Goal: Task Accomplishment & Management: Manage account settings

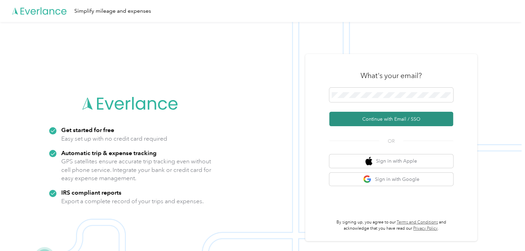
click at [391, 120] on button "Continue with Email / SSO" at bounding box center [392, 119] width 124 height 14
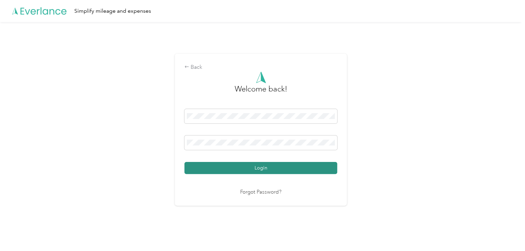
click at [279, 170] on button "Login" at bounding box center [261, 168] width 153 height 12
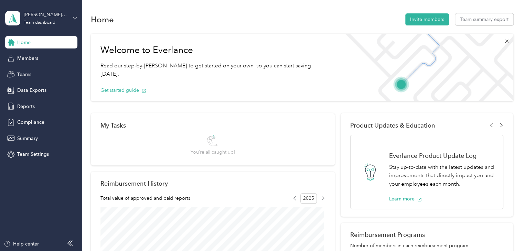
click at [75, 20] on icon at bounding box center [75, 18] width 5 height 5
click at [44, 71] on div "Personal dashboard" at bounding box center [32, 72] width 43 height 7
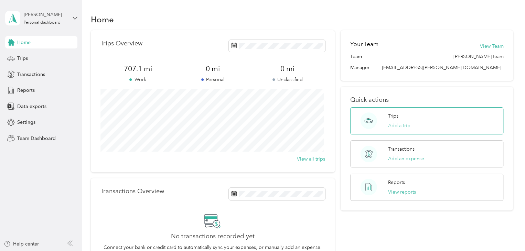
click at [405, 124] on button "Add a trip" at bounding box center [399, 125] width 22 height 7
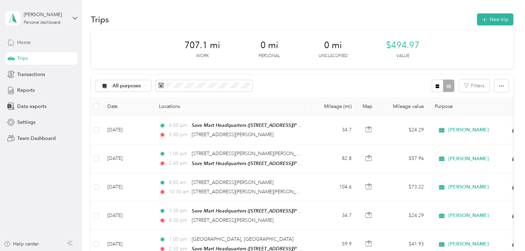
click at [24, 43] on span "Home" at bounding box center [23, 42] width 13 height 7
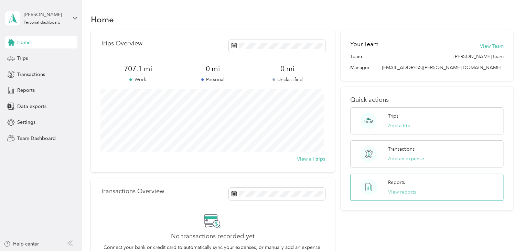
click at [405, 192] on button "View reports" at bounding box center [402, 192] width 28 height 7
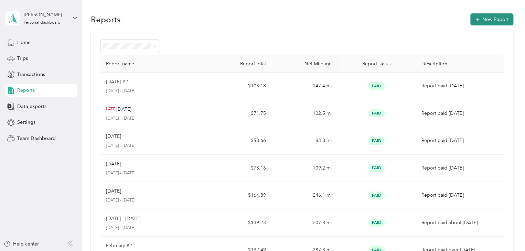
click at [486, 18] on button "New Report" at bounding box center [492, 19] width 43 height 12
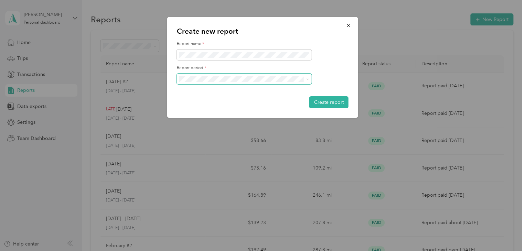
click at [310, 80] on span at bounding box center [244, 79] width 135 height 11
click at [306, 77] on span at bounding box center [307, 79] width 3 height 6
click at [306, 80] on icon at bounding box center [307, 79] width 3 height 3
click at [234, 116] on li "[DATE] - [DATE]" at bounding box center [244, 115] width 135 height 12
click at [337, 102] on button "Create report" at bounding box center [329, 102] width 39 height 12
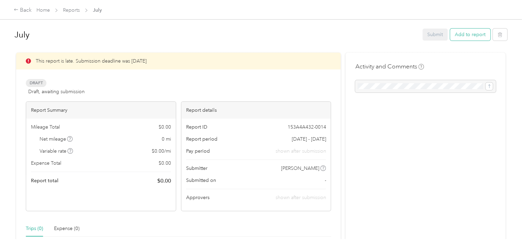
click at [468, 36] on button "Add to report" at bounding box center [470, 35] width 40 height 12
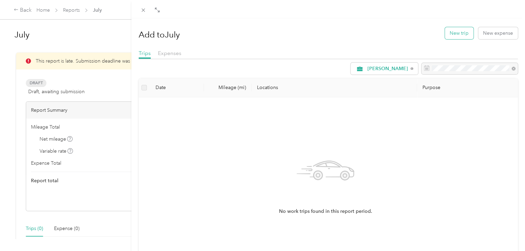
click at [456, 33] on button "New trip" at bounding box center [459, 33] width 29 height 12
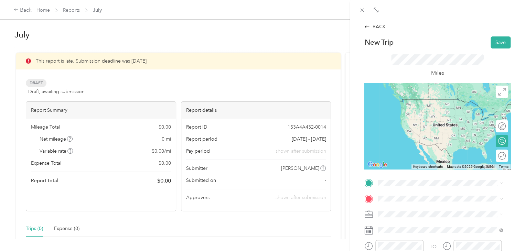
click at [437, 101] on span "[STREET_ADDRESS][US_STATE]" at bounding box center [425, 98] width 69 height 6
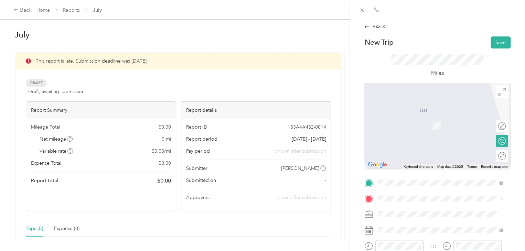
click at [415, 118] on span "[STREET_ADDRESS][US_STATE]" at bounding box center [425, 115] width 69 height 6
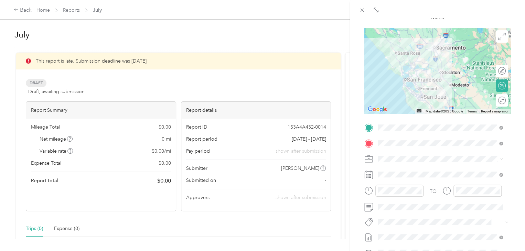
scroll to position [69, 0]
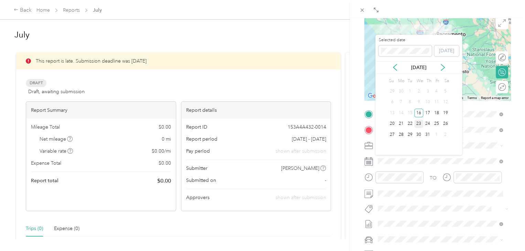
click at [421, 123] on div "23" at bounding box center [419, 124] width 9 height 9
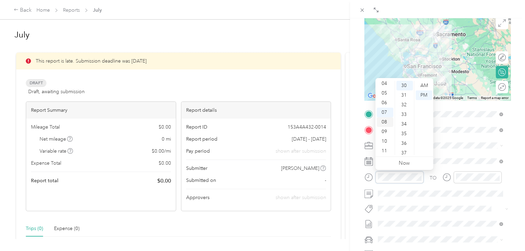
scroll to position [41, 0]
click at [387, 132] on div "09" at bounding box center [385, 131] width 17 height 10
click at [424, 87] on div "AM" at bounding box center [424, 86] width 17 height 10
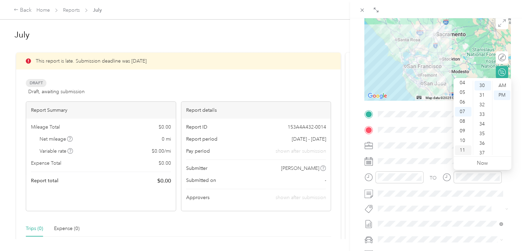
click at [466, 152] on div "11" at bounding box center [463, 151] width 17 height 10
click at [504, 86] on div "AM" at bounding box center [502, 86] width 17 height 10
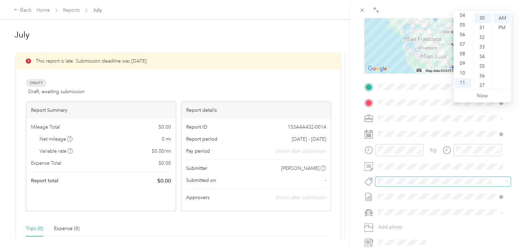
scroll to position [138, 0]
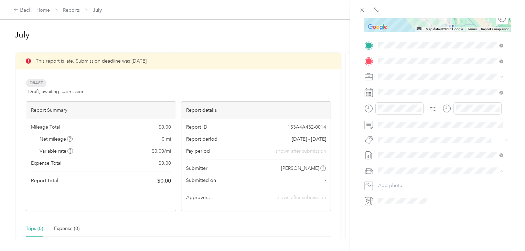
click at [407, 182] on div "Jeep" at bounding box center [440, 182] width 120 height 7
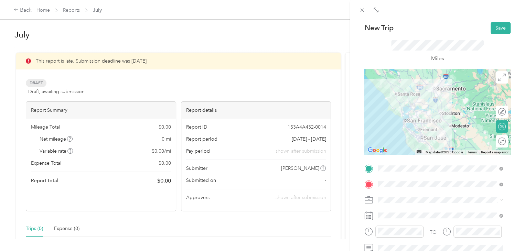
scroll to position [0, 0]
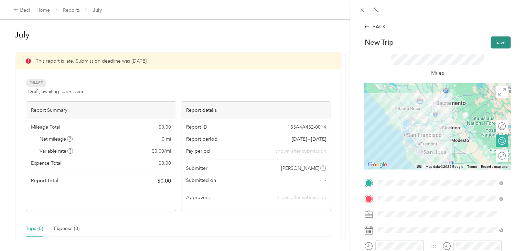
click at [494, 42] on button "Save" at bounding box center [501, 42] width 20 height 12
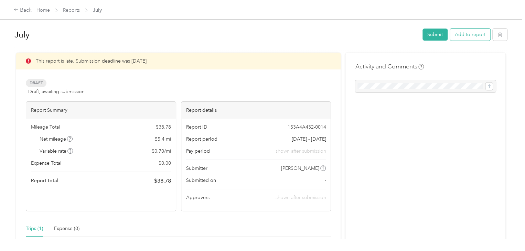
click at [467, 36] on button "Add to report" at bounding box center [470, 35] width 40 height 12
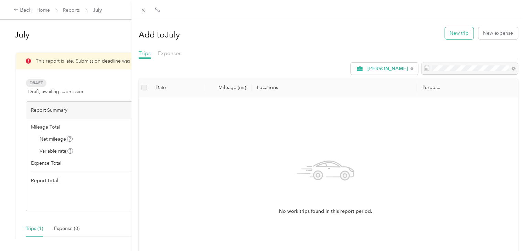
click at [453, 33] on button "New trip" at bounding box center [459, 33] width 29 height 12
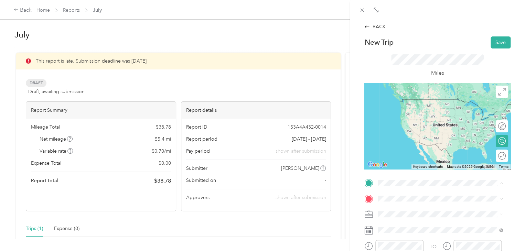
click at [417, 103] on span "[STREET_ADDRESS][US_STATE]" at bounding box center [425, 99] width 69 height 6
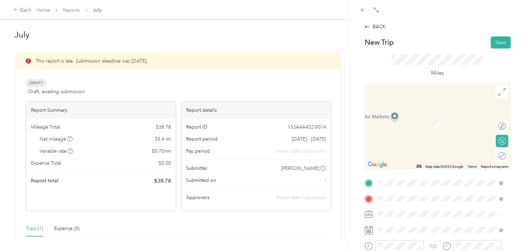
click at [428, 118] on span "[STREET_ADDRESS][US_STATE]" at bounding box center [425, 115] width 69 height 6
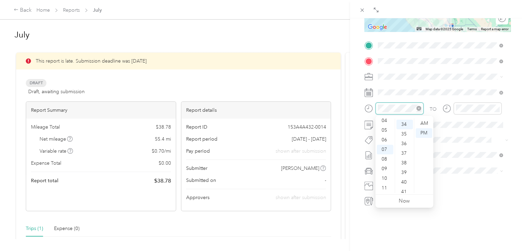
scroll to position [328, 0]
click at [388, 131] on div "05" at bounding box center [385, 131] width 17 height 10
click at [407, 123] on div "00" at bounding box center [405, 124] width 17 height 10
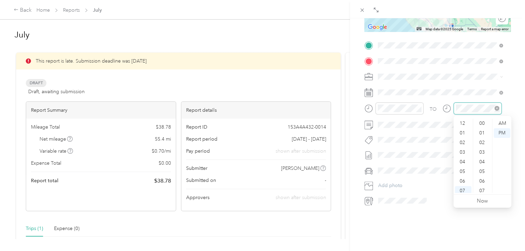
scroll to position [41, 0]
click at [504, 132] on div "PM" at bounding box center [502, 133] width 17 height 10
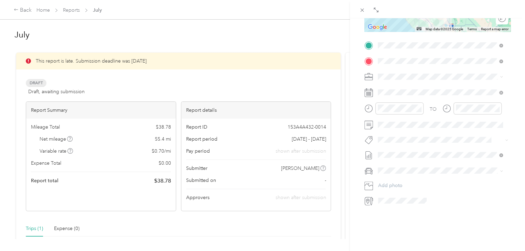
click at [403, 184] on li "Jeep" at bounding box center [441, 180] width 130 height 12
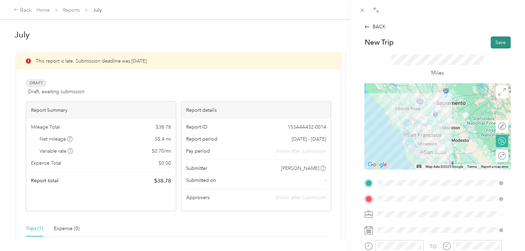
click at [493, 41] on button "Save" at bounding box center [501, 42] width 20 height 12
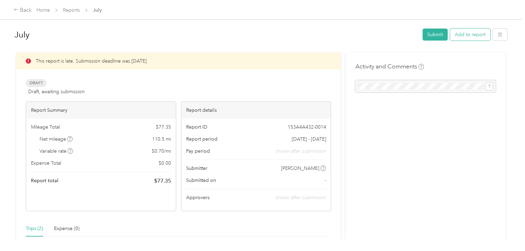
click at [469, 35] on button "Add to report" at bounding box center [470, 35] width 40 height 12
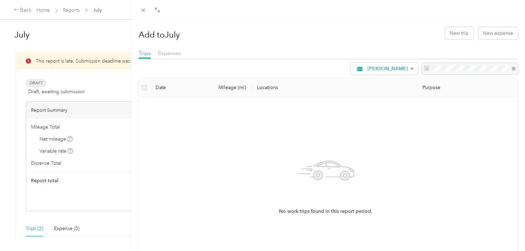
click at [56, 82] on div "Add to July New trip New expense Trips Expenses [PERSON_NAME] Date Mileage (mi)…" at bounding box center [262, 125] width 525 height 251
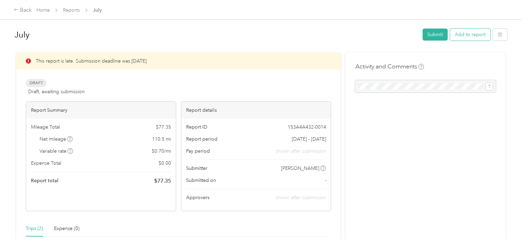
click at [465, 33] on button "Add to report" at bounding box center [470, 35] width 40 height 12
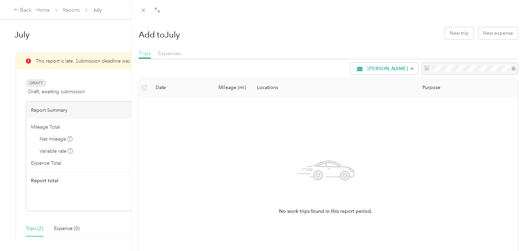
click at [144, 55] on span "Trips" at bounding box center [145, 53] width 12 height 7
click at [456, 34] on button "New trip" at bounding box center [459, 33] width 29 height 12
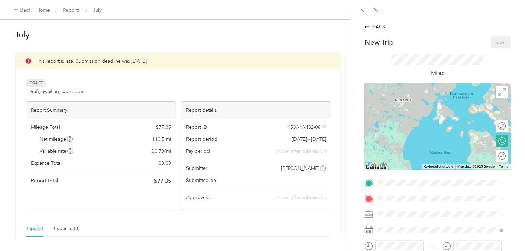
drag, startPoint x: 415, startPoint y: 148, endPoint x: 476, endPoint y: 129, distance: 63.3
click at [476, 129] on div at bounding box center [438, 126] width 146 height 86
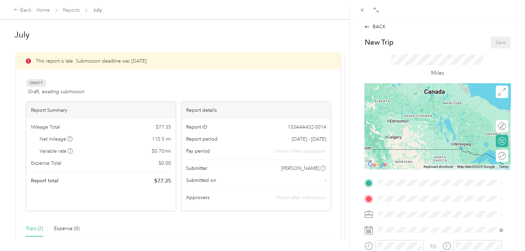
drag, startPoint x: 413, startPoint y: 150, endPoint x: 466, endPoint y: 83, distance: 84.9
click at [466, 83] on div at bounding box center [438, 126] width 146 height 86
click at [378, 25] on div "BACK" at bounding box center [375, 26] width 21 height 7
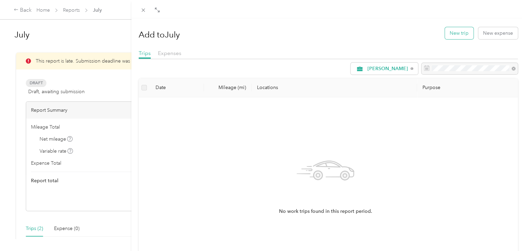
click at [458, 35] on button "New trip" at bounding box center [459, 33] width 29 height 12
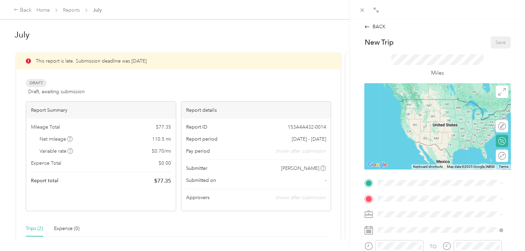
click at [35, 230] on div "BACK New Trip Save This trip cannot be edited because it is either under review…" at bounding box center [262, 125] width 525 height 251
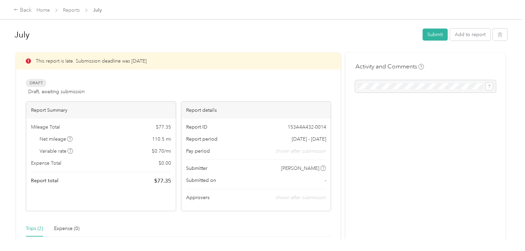
click at [35, 230] on div "Trips (2)" at bounding box center [34, 229] width 17 height 8
click at [468, 35] on button "Add to report" at bounding box center [470, 35] width 40 height 12
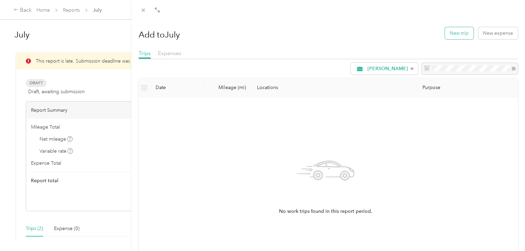
click at [446, 32] on button "New trip" at bounding box center [459, 33] width 29 height 12
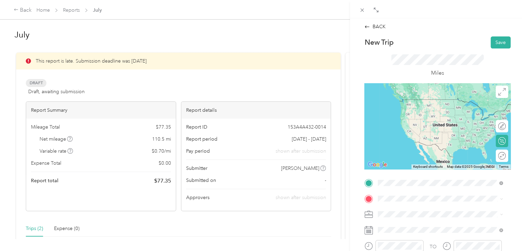
click at [432, 103] on span "[STREET_ADDRESS][US_STATE]" at bounding box center [425, 99] width 69 height 6
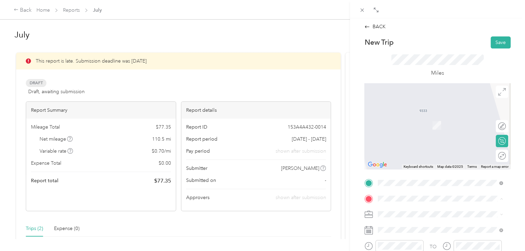
click at [420, 118] on span "[STREET_ADDRESS][US_STATE]" at bounding box center [425, 115] width 69 height 6
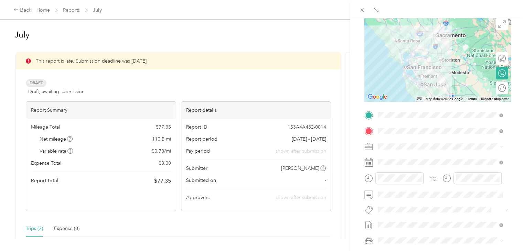
scroll to position [69, 0]
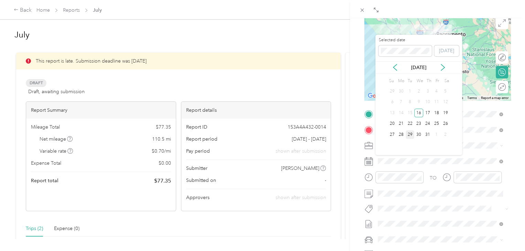
click at [410, 134] on div "29" at bounding box center [410, 135] width 9 height 9
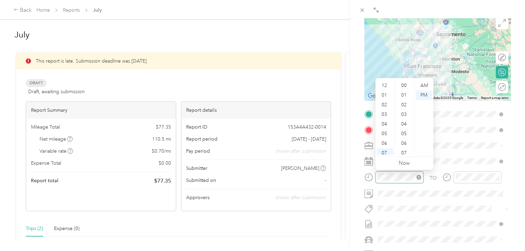
scroll to position [41, 0]
click at [386, 103] on div "06" at bounding box center [385, 102] width 17 height 10
click at [406, 84] on div "00" at bounding box center [405, 86] width 17 height 10
click at [425, 85] on div "AM" at bounding box center [424, 86] width 17 height 10
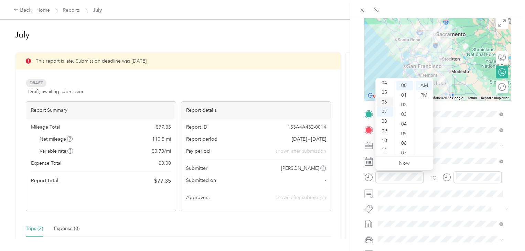
click at [382, 99] on div "06" at bounding box center [385, 102] width 17 height 10
click at [422, 85] on div "AM" at bounding box center [424, 86] width 17 height 10
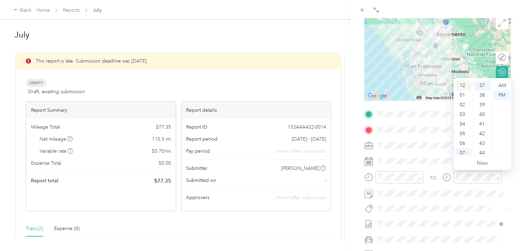
click at [461, 85] on div "12" at bounding box center [463, 86] width 17 height 10
click at [477, 86] on div "00" at bounding box center [483, 86] width 17 height 10
click at [503, 94] on div "PM" at bounding box center [502, 96] width 17 height 10
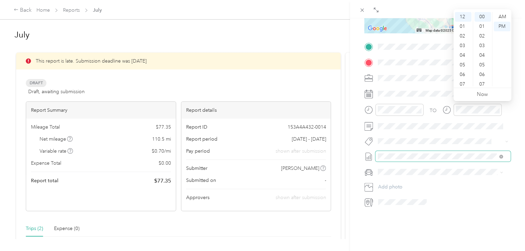
scroll to position [138, 0]
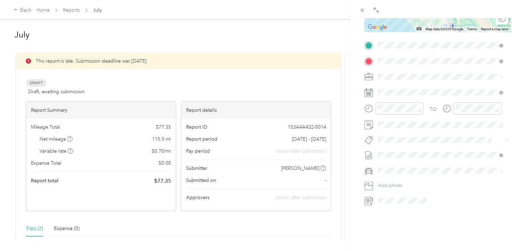
click at [398, 182] on div "Jeep" at bounding box center [440, 182] width 120 height 7
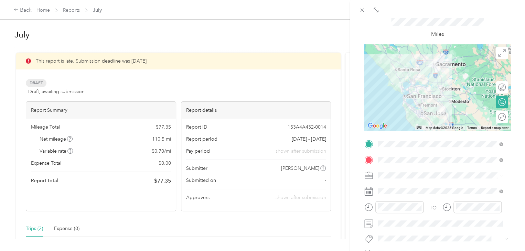
scroll to position [0, 0]
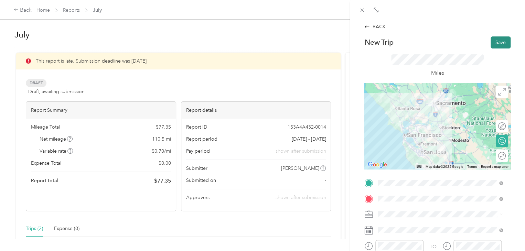
click at [495, 42] on button "Save" at bounding box center [501, 42] width 20 height 12
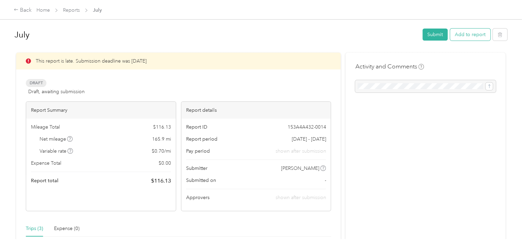
click at [473, 36] on button "Add to report" at bounding box center [470, 35] width 40 height 12
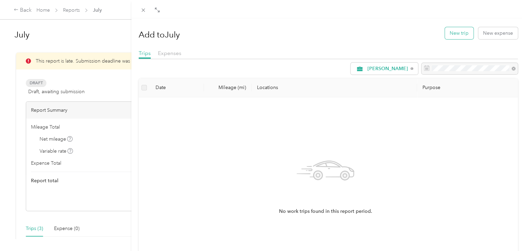
click at [456, 34] on button "New trip" at bounding box center [459, 33] width 29 height 12
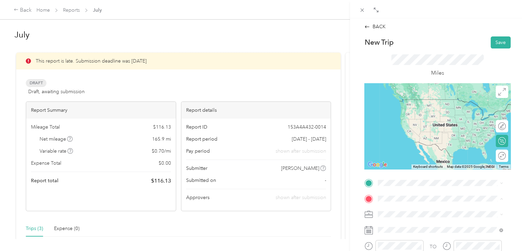
click at [373, 179] on div at bounding box center [438, 183] width 146 height 11
click at [417, 101] on span "[STREET_ADDRESS][US_STATE]" at bounding box center [425, 99] width 69 height 6
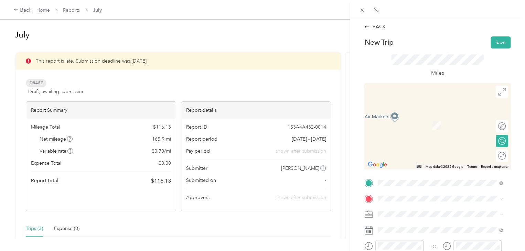
click at [436, 121] on li "[STREET_ADDRESS][US_STATE]" at bounding box center [441, 114] width 130 height 14
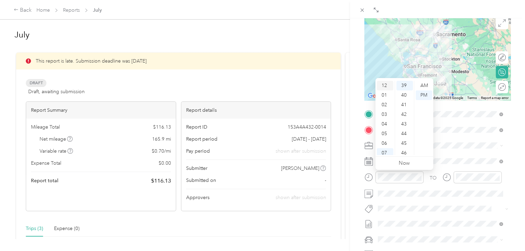
click at [382, 83] on div "12" at bounding box center [385, 86] width 17 height 10
click at [405, 86] on div "00" at bounding box center [405, 86] width 17 height 10
click at [426, 96] on div "PM" at bounding box center [424, 96] width 17 height 10
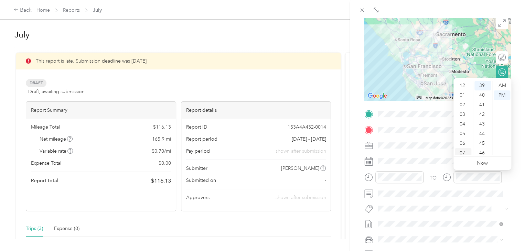
click at [464, 114] on div "03" at bounding box center [463, 115] width 17 height 10
click at [485, 87] on div "00" at bounding box center [483, 86] width 17 height 10
click at [502, 95] on div "PM" at bounding box center [502, 96] width 17 height 10
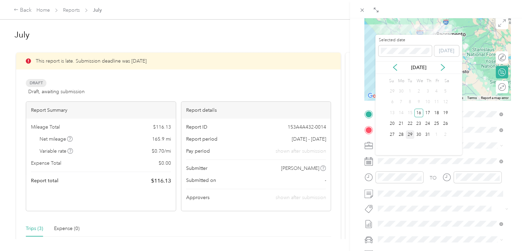
click at [410, 133] on div "29" at bounding box center [410, 135] width 9 height 9
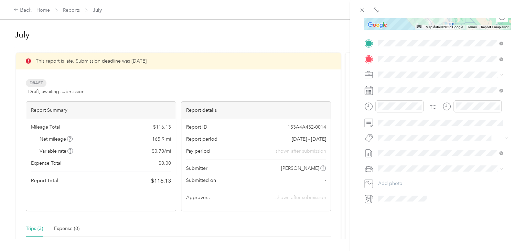
scroll to position [147, 0]
click at [410, 251] on div "Drag to resize Click to close BACK New Trip Save This trip cannot be edited bec…" at bounding box center [261, 251] width 522 height 0
click at [388, 173] on div "Jeep" at bounding box center [440, 173] width 120 height 7
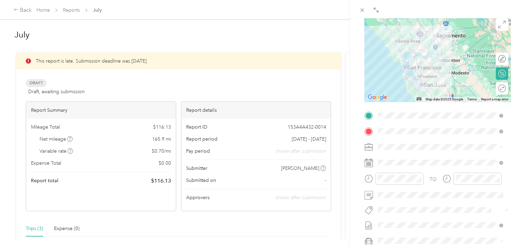
scroll to position [0, 0]
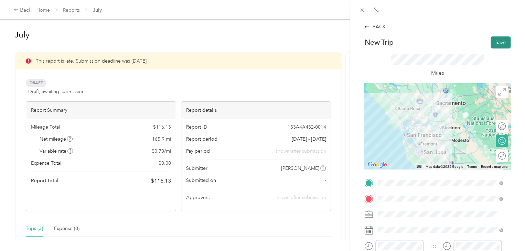
click at [492, 42] on button "Save" at bounding box center [501, 42] width 20 height 12
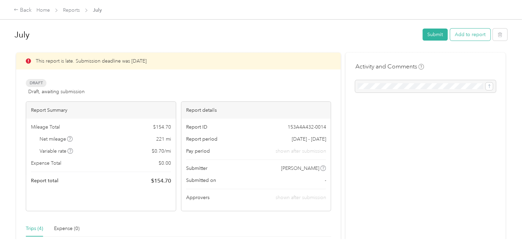
click at [467, 34] on button "Add to report" at bounding box center [470, 35] width 40 height 12
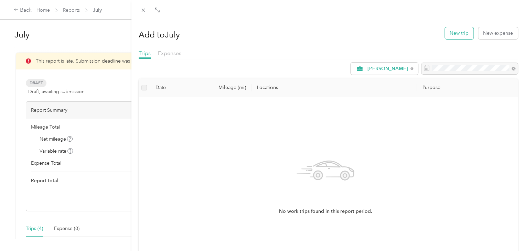
click at [455, 32] on button "New trip" at bounding box center [459, 33] width 29 height 12
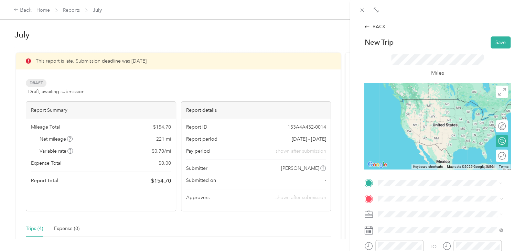
drag, startPoint x: 410, startPoint y: 107, endPoint x: 412, endPoint y: 102, distance: 5.0
click at [411, 103] on span "[STREET_ADDRESS][US_STATE]" at bounding box center [425, 99] width 69 height 6
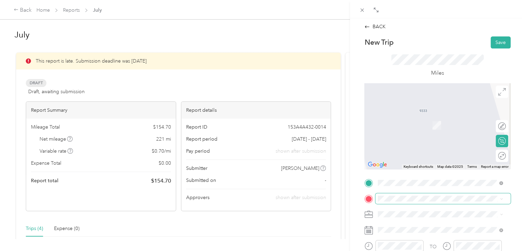
click at [409, 195] on span at bounding box center [443, 199] width 135 height 11
click at [427, 121] on div "TEAM Save Mart Headquarters [STREET_ADDRESS][PERSON_NAME]" at bounding box center [432, 122] width 82 height 17
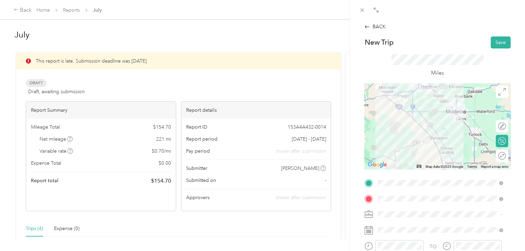
click at [306, 225] on div "BACK New Trip Save This trip cannot be edited because it is either under review…" at bounding box center [262, 125] width 525 height 251
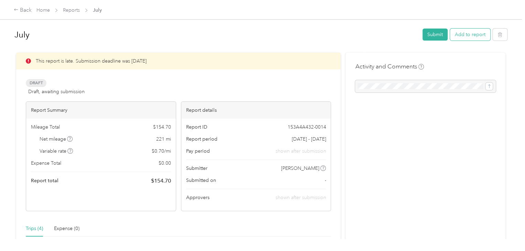
click at [467, 35] on button "Add to report" at bounding box center [470, 35] width 40 height 12
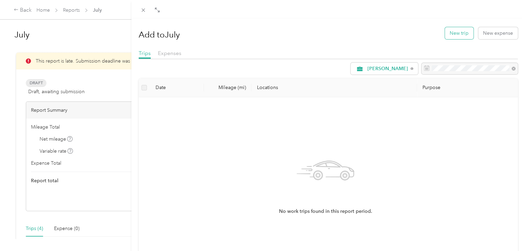
click at [448, 35] on button "New trip" at bounding box center [459, 33] width 29 height 12
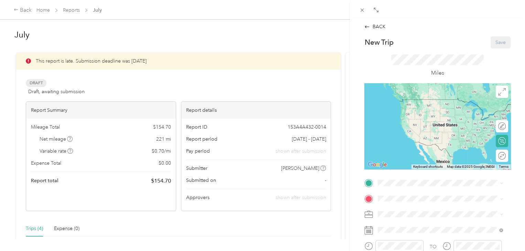
click at [28, 229] on div "BACK New Trip Save This trip cannot be edited because it is either under review…" at bounding box center [262, 125] width 525 height 251
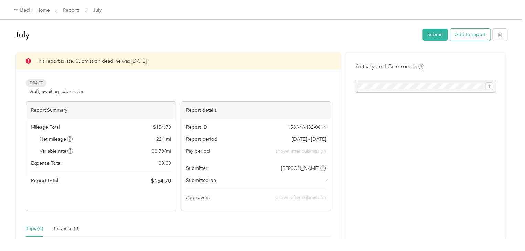
click at [470, 30] on button "Add to report" at bounding box center [470, 35] width 40 height 12
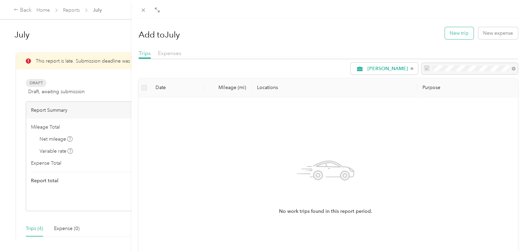
click at [454, 32] on button "New trip" at bounding box center [459, 33] width 29 height 12
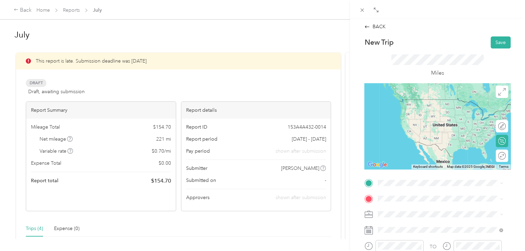
click at [423, 102] on span "[STREET_ADDRESS][US_STATE]" at bounding box center [425, 99] width 69 height 6
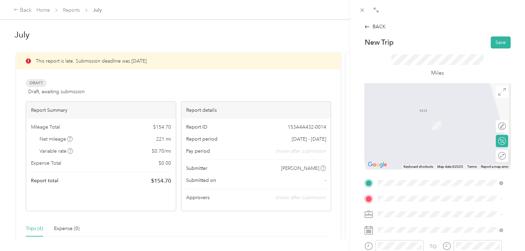
click at [429, 125] on span "[STREET_ADDRESS][PERSON_NAME]" at bounding box center [432, 128] width 82 height 6
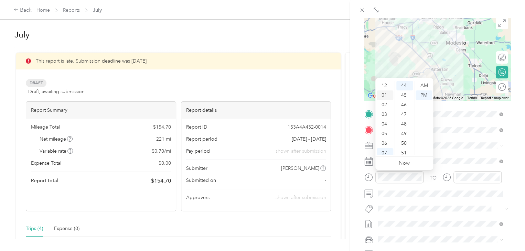
click at [384, 94] on div "01" at bounding box center [385, 96] width 17 height 10
click at [421, 94] on div "PM" at bounding box center [424, 96] width 17 height 10
click at [404, 86] on div "00" at bounding box center [405, 86] width 17 height 10
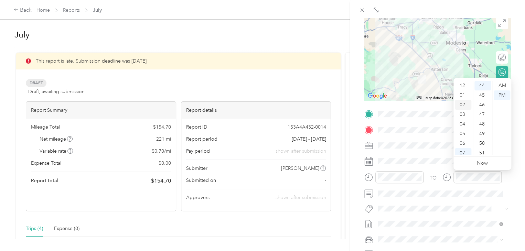
click at [460, 104] on div "02" at bounding box center [463, 105] width 17 height 10
click at [483, 123] on div "30" at bounding box center [483, 123] width 17 height 10
click at [500, 94] on div "PM" at bounding box center [502, 96] width 17 height 10
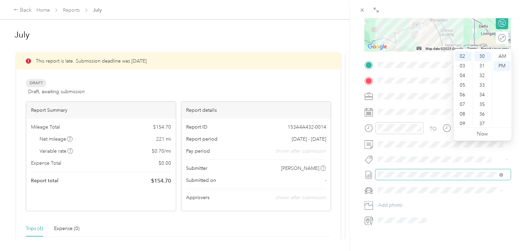
scroll to position [138, 0]
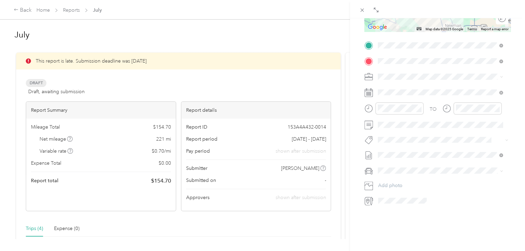
click at [390, 183] on div "Jeep" at bounding box center [440, 181] width 120 height 7
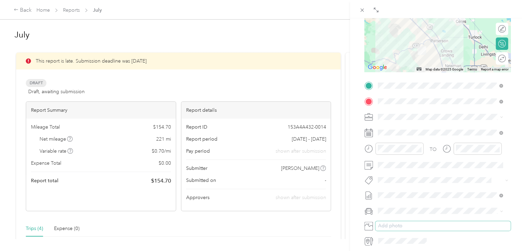
scroll to position [0, 0]
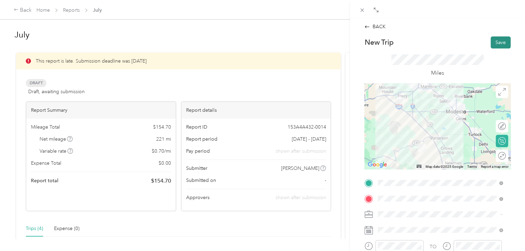
click at [498, 43] on button "Save" at bounding box center [501, 42] width 20 height 12
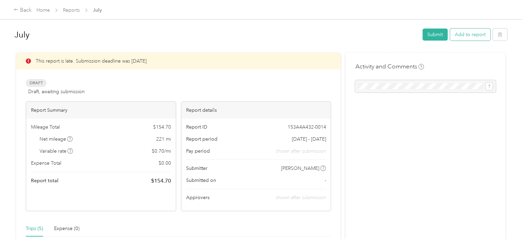
click at [468, 34] on button "Add to report" at bounding box center [470, 35] width 40 height 12
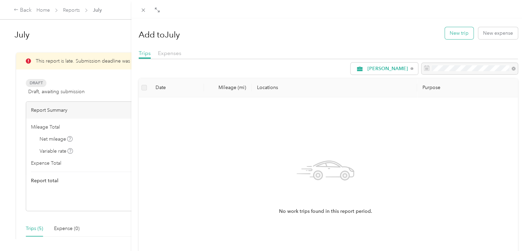
click at [458, 33] on button "New trip" at bounding box center [459, 33] width 29 height 12
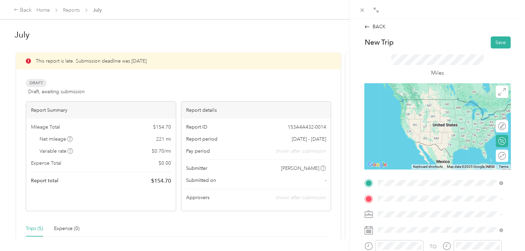
click at [444, 128] on strong "Save Mart Headquarters" at bounding box center [442, 129] width 55 height 6
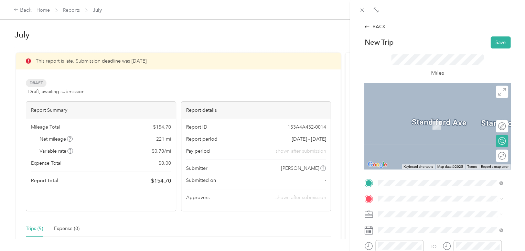
click at [449, 119] on div "[STREET_ADDRESS][US_STATE]" at bounding box center [440, 114] width 120 height 9
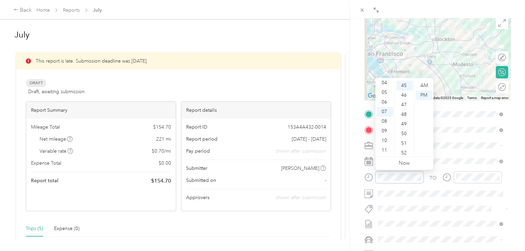
scroll to position [434, 0]
click at [386, 81] on div "04" at bounding box center [385, 83] width 17 height 10
click at [406, 84] on div "00" at bounding box center [405, 86] width 17 height 10
click at [425, 93] on div "PM" at bounding box center [424, 96] width 17 height 10
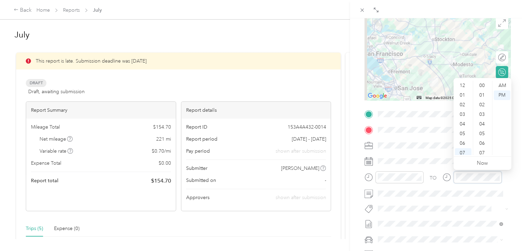
scroll to position [41, 0]
click at [463, 93] on div "05" at bounding box center [463, 93] width 17 height 10
click at [482, 149] on div "30" at bounding box center [483, 148] width 17 height 10
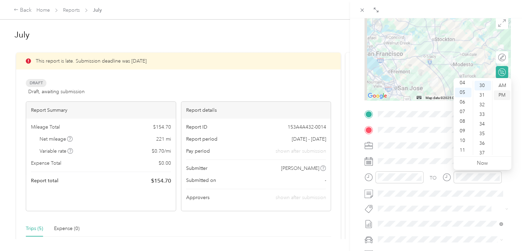
click at [502, 95] on div "PM" at bounding box center [502, 96] width 17 height 10
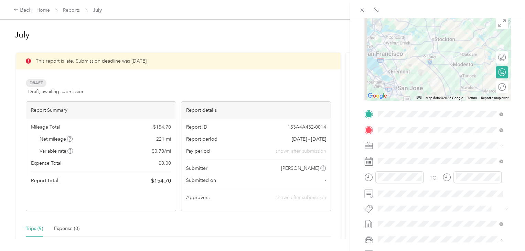
click at [396, 230] on li "Jeep" at bounding box center [441, 227] width 130 height 12
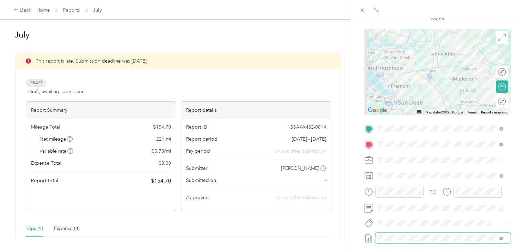
scroll to position [44, 0]
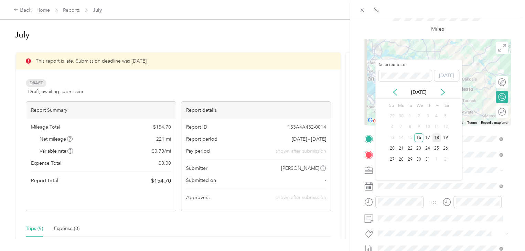
click at [439, 136] on div "18" at bounding box center [436, 138] width 9 height 9
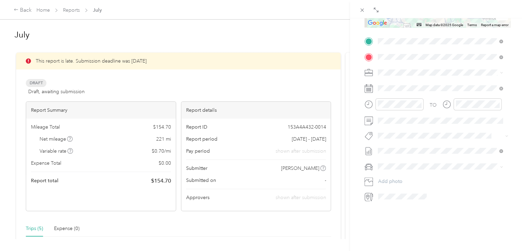
scroll to position [0, 0]
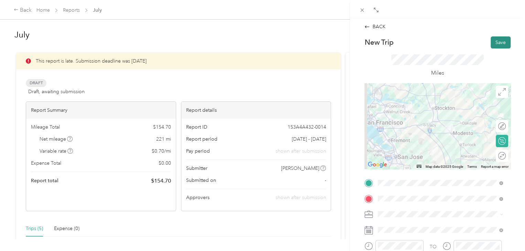
click at [496, 42] on button "Save" at bounding box center [501, 42] width 20 height 12
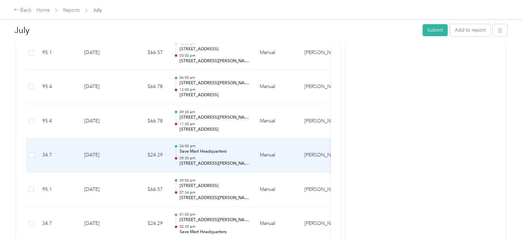
scroll to position [241, 0]
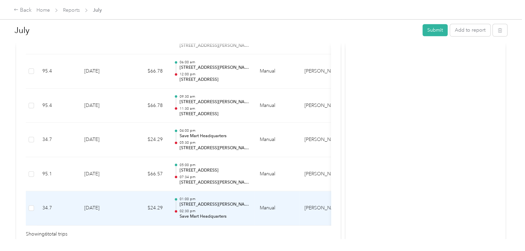
click at [105, 205] on td "[DATE]" at bounding box center [103, 208] width 48 height 34
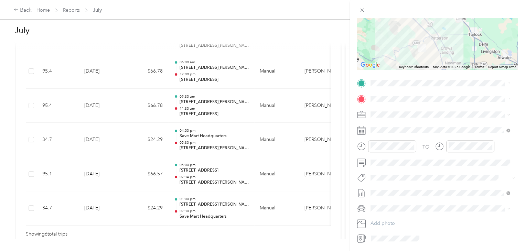
scroll to position [103, 0]
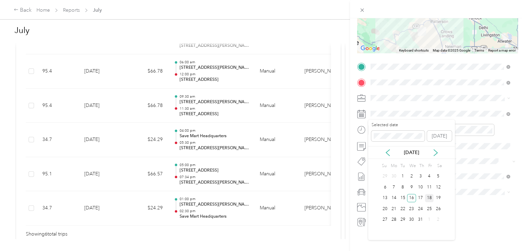
click at [430, 197] on div "18" at bounding box center [429, 198] width 9 height 9
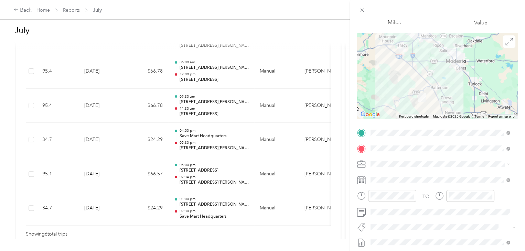
scroll to position [0, 0]
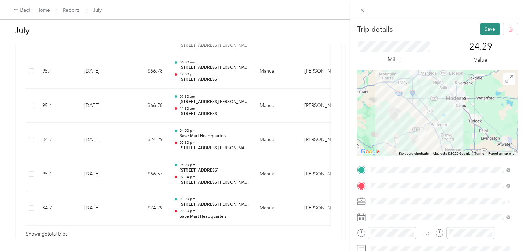
click at [484, 29] on button "Save" at bounding box center [490, 29] width 20 height 12
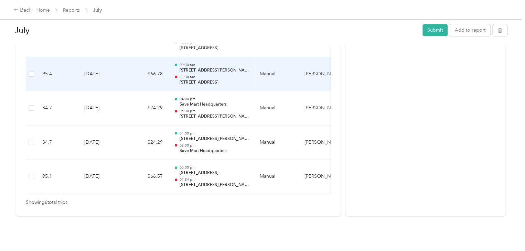
scroll to position [283, 0]
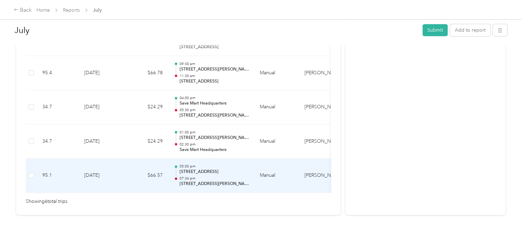
click at [95, 164] on td "[DATE]" at bounding box center [103, 176] width 48 height 34
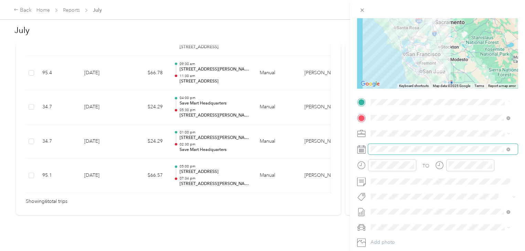
scroll to position [69, 0]
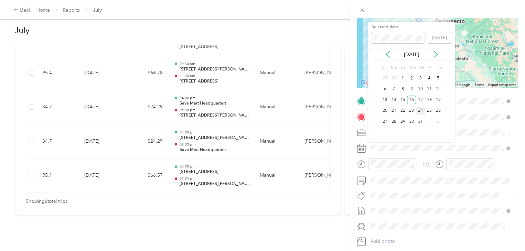
click at [422, 110] on div "24" at bounding box center [420, 111] width 9 height 9
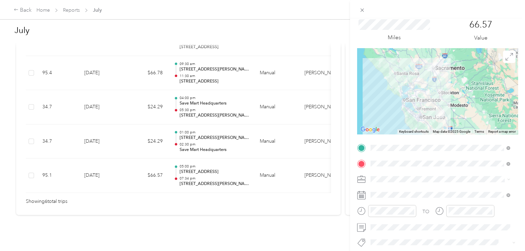
scroll to position [0, 0]
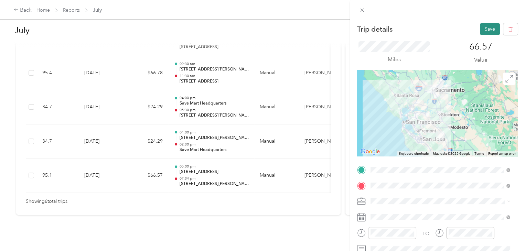
click at [485, 28] on button "Save" at bounding box center [490, 29] width 20 height 12
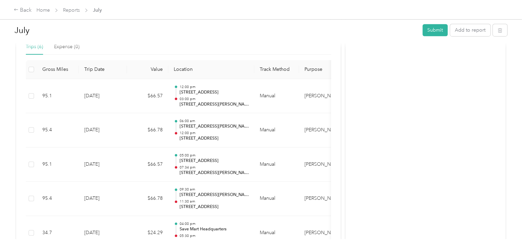
scroll to position [180, 0]
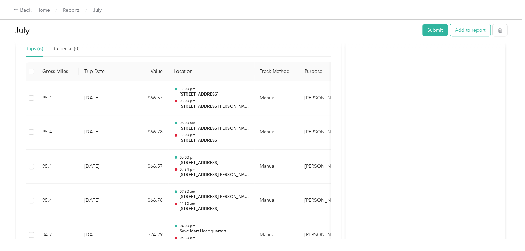
click at [472, 32] on button "Add to report" at bounding box center [470, 30] width 40 height 12
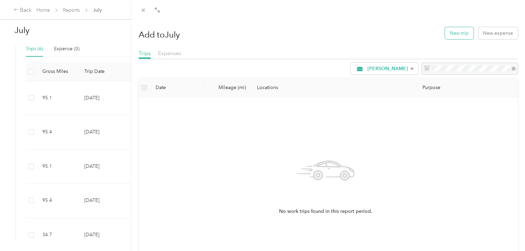
click at [455, 35] on button "New trip" at bounding box center [459, 33] width 29 height 12
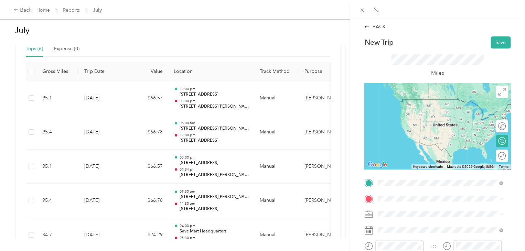
click at [431, 102] on span "[STREET_ADDRESS][US_STATE]" at bounding box center [425, 99] width 69 height 6
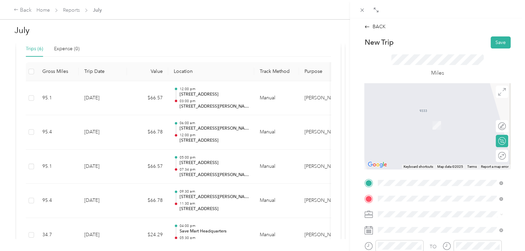
click at [436, 148] on div "TEAM Save Mart Headquarters [STREET_ADDRESS][PERSON_NAME]" at bounding box center [432, 149] width 82 height 17
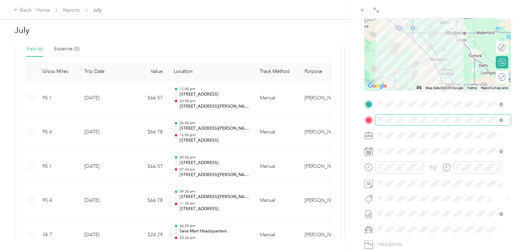
scroll to position [103, 0]
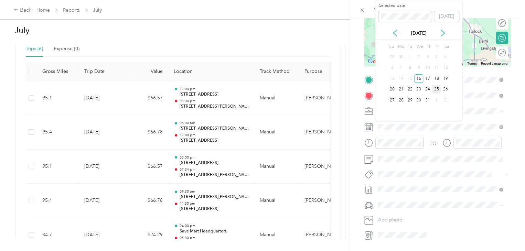
click at [437, 88] on div "25" at bounding box center [436, 89] width 9 height 9
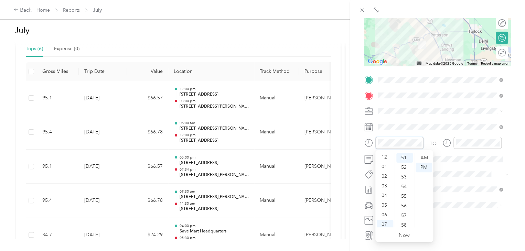
scroll to position [0, 0]
click at [384, 158] on div "12" at bounding box center [385, 158] width 17 height 10
click at [405, 156] on div "00" at bounding box center [405, 158] width 17 height 10
click at [427, 168] on div "PM" at bounding box center [424, 168] width 17 height 10
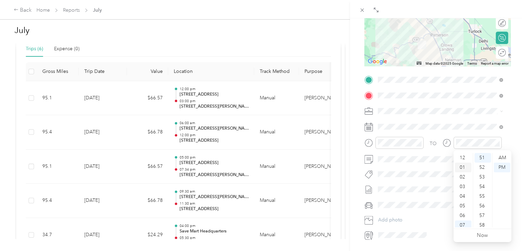
click at [465, 166] on div "01" at bounding box center [463, 168] width 17 height 10
click at [485, 164] on div "30" at bounding box center [483, 162] width 17 height 10
click at [505, 166] on div "PM" at bounding box center [502, 168] width 17 height 10
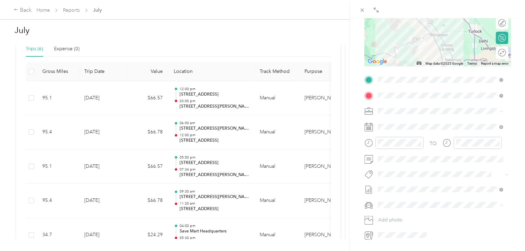
click at [404, 219] on li "Jeep" at bounding box center [441, 217] width 130 height 12
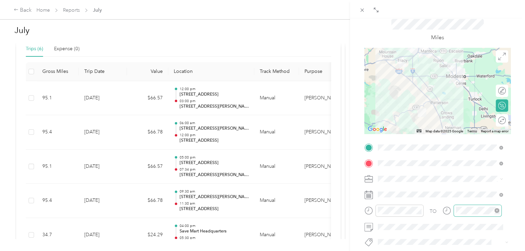
scroll to position [0, 0]
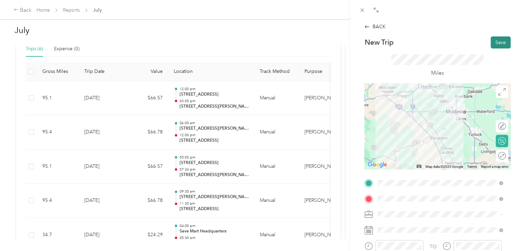
click at [496, 42] on button "Save" at bounding box center [501, 42] width 20 height 12
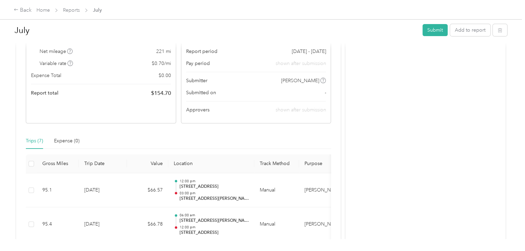
scroll to position [77, 0]
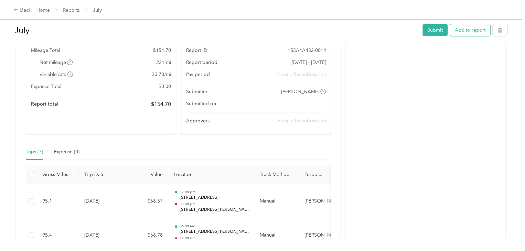
click at [471, 30] on button "Add to report" at bounding box center [470, 30] width 40 height 12
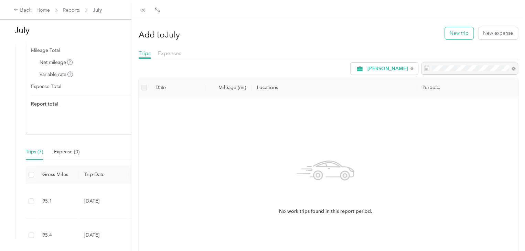
click at [458, 31] on button "New trip" at bounding box center [459, 33] width 29 height 12
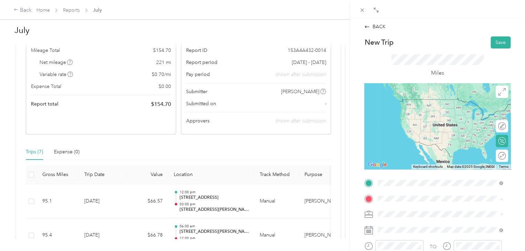
click at [443, 131] on div "TEAM Save Mart Headquarters [STREET_ADDRESS][PERSON_NAME]" at bounding box center [432, 133] width 82 height 17
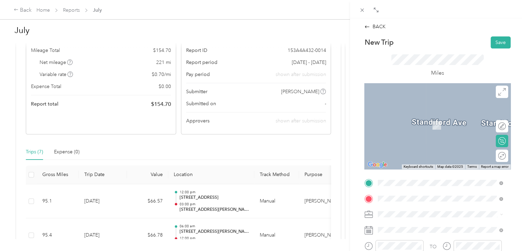
click at [409, 118] on span "[STREET_ADDRESS][US_STATE]" at bounding box center [425, 115] width 69 height 6
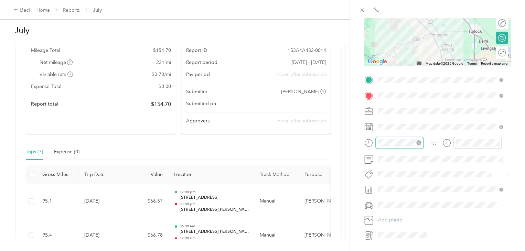
scroll to position [504, 0]
click at [386, 166] on div "05" at bounding box center [385, 165] width 17 height 10
click at [403, 155] on div "00" at bounding box center [405, 158] width 17 height 10
click at [424, 168] on div "PM" at bounding box center [424, 168] width 17 height 10
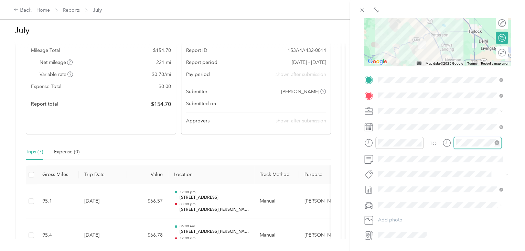
scroll to position [504, 0]
click at [469, 175] on div "06" at bounding box center [463, 175] width 17 height 10
click at [480, 185] on div "30" at bounding box center [483, 184] width 17 height 10
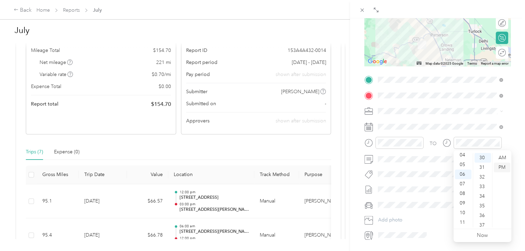
click at [504, 165] on div "PM" at bounding box center [502, 168] width 17 height 10
click at [402, 217] on div "Jeep" at bounding box center [440, 216] width 120 height 7
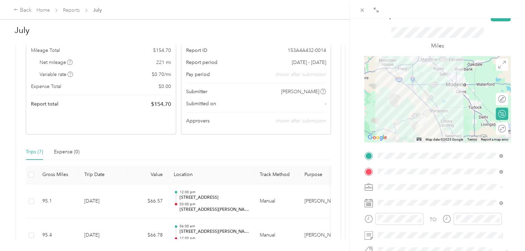
scroll to position [0, 0]
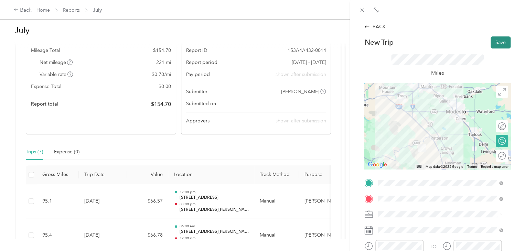
click at [495, 40] on button "Save" at bounding box center [501, 42] width 20 height 12
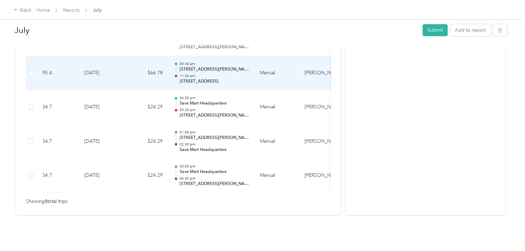
scroll to position [352, 0]
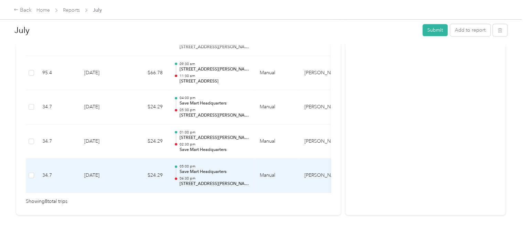
click at [98, 166] on td "[DATE]" at bounding box center [103, 176] width 48 height 34
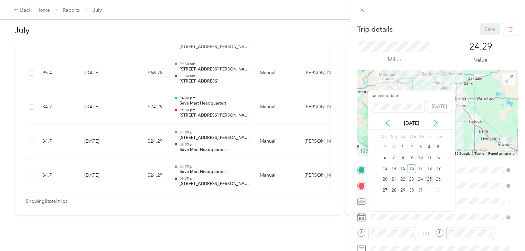
click at [430, 179] on div "25" at bounding box center [429, 180] width 9 height 9
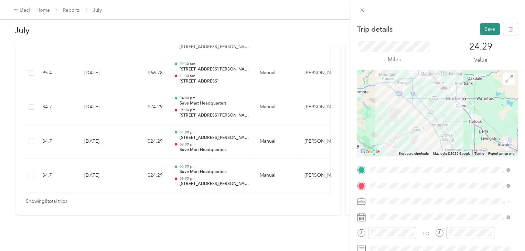
click at [486, 29] on button "Save" at bounding box center [490, 29] width 20 height 12
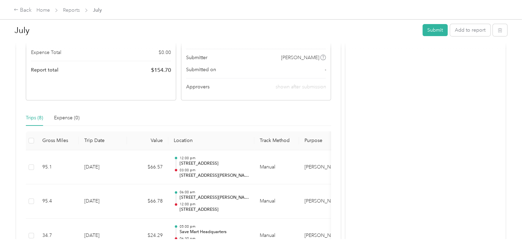
scroll to position [0, 0]
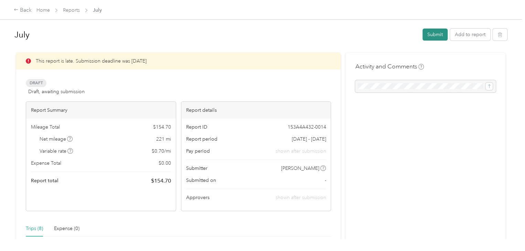
click at [431, 36] on button "Submit" at bounding box center [435, 35] width 25 height 12
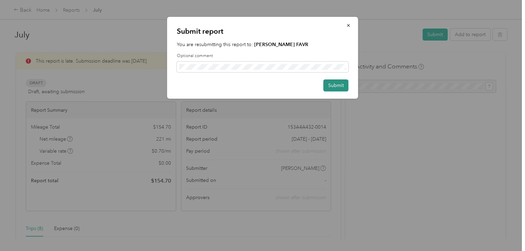
click at [337, 85] on button "Submit" at bounding box center [336, 86] width 25 height 12
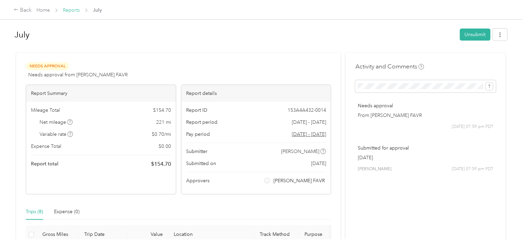
click at [69, 8] on link "Reports" at bounding box center [71, 10] width 17 height 6
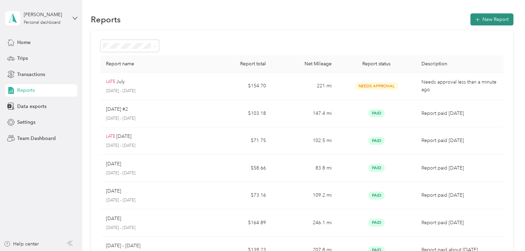
click at [491, 19] on button "New Report" at bounding box center [492, 19] width 43 height 12
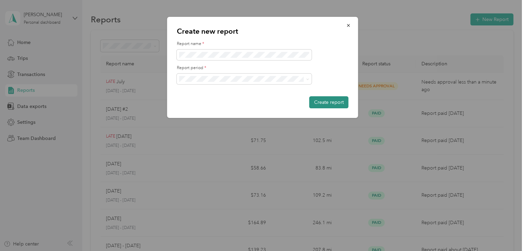
click at [324, 102] on button "Create report" at bounding box center [329, 102] width 39 height 12
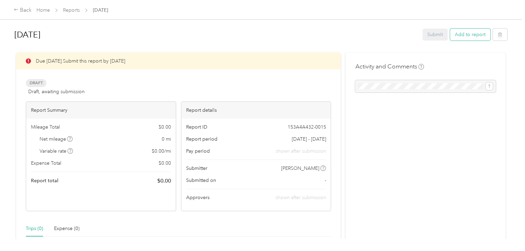
click at [463, 34] on button "Add to report" at bounding box center [470, 35] width 40 height 12
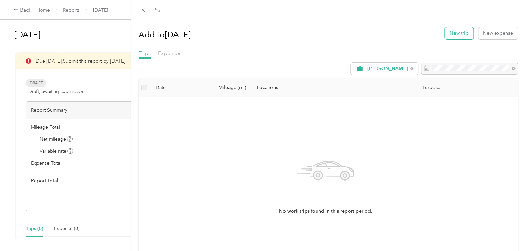
click at [451, 34] on button "New trip" at bounding box center [459, 33] width 29 height 12
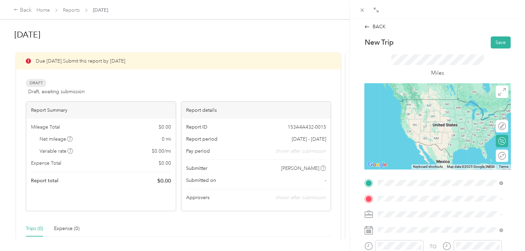
click at [425, 103] on span "[STREET_ADDRESS][US_STATE]" at bounding box center [425, 99] width 69 height 6
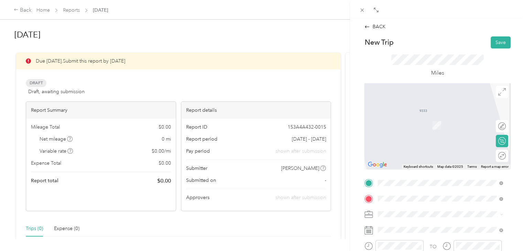
click at [425, 150] on div "TEAM Save Mart Headquarters [STREET_ADDRESS][PERSON_NAME]" at bounding box center [432, 149] width 82 height 17
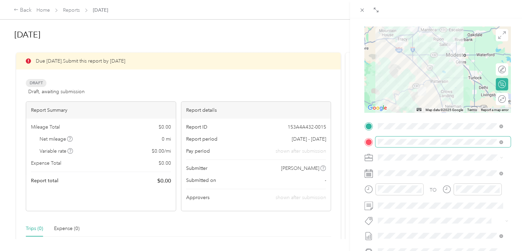
scroll to position [103, 0]
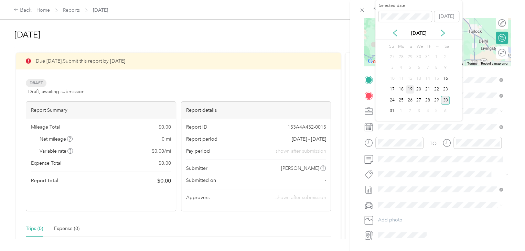
click at [413, 90] on div "19" at bounding box center [410, 89] width 9 height 9
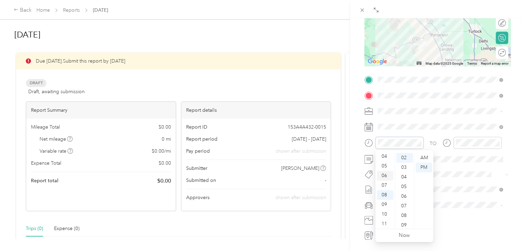
scroll to position [41, 0]
click at [384, 203] on div "09" at bounding box center [385, 204] width 17 height 10
click at [404, 157] on div "00" at bounding box center [405, 158] width 17 height 10
click at [424, 159] on div "AM" at bounding box center [424, 158] width 17 height 10
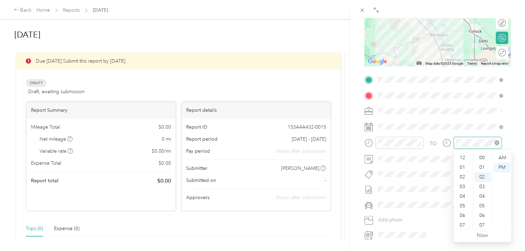
scroll to position [19, 0]
click at [461, 211] on div "10" at bounding box center [463, 213] width 17 height 10
click at [479, 158] on div "00" at bounding box center [483, 158] width 17 height 10
click at [507, 158] on div "AM" at bounding box center [502, 158] width 17 height 10
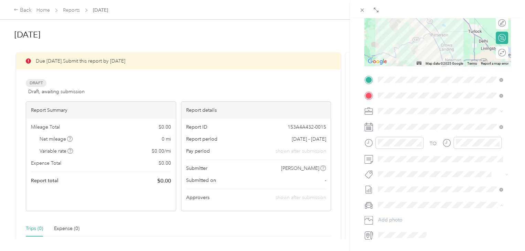
click at [403, 218] on div "Jeep" at bounding box center [440, 217] width 120 height 7
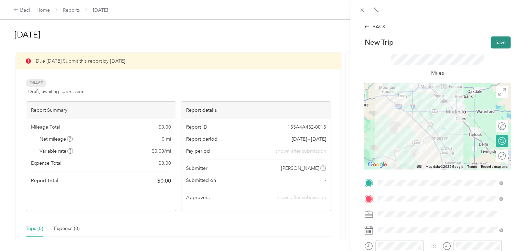
click at [497, 44] on button "Save" at bounding box center [501, 42] width 20 height 12
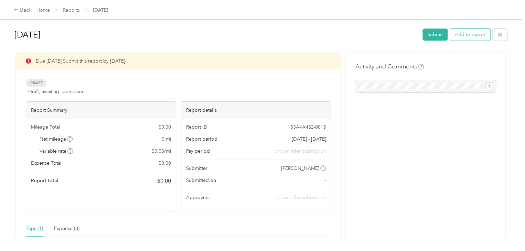
click at [468, 35] on button "Add to report" at bounding box center [470, 35] width 40 height 12
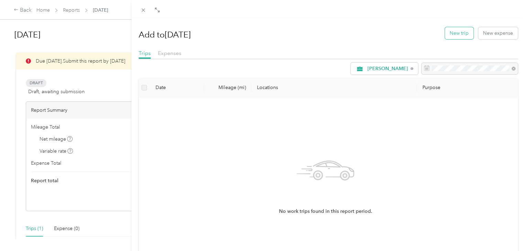
click at [456, 34] on button "New trip" at bounding box center [459, 33] width 29 height 12
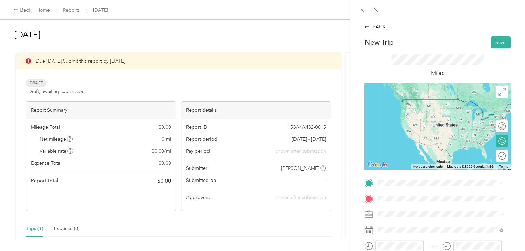
click at [429, 134] on div "TEAM Save Mart Headquarters [STREET_ADDRESS][PERSON_NAME]" at bounding box center [432, 133] width 82 height 17
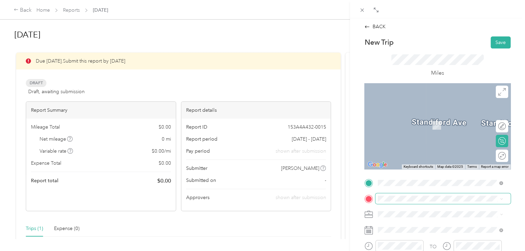
click at [408, 194] on span at bounding box center [443, 199] width 135 height 11
click at [442, 166] on div "[STREET_ADDRESS][US_STATE]" at bounding box center [440, 161] width 120 height 9
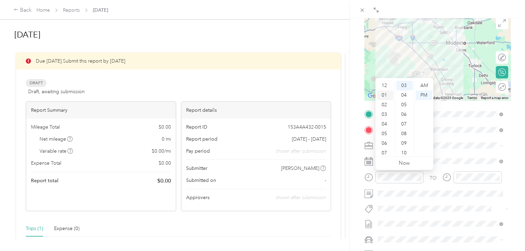
click at [383, 93] on div "01" at bounding box center [385, 96] width 17 height 10
click at [384, 95] on div "02" at bounding box center [385, 96] width 17 height 10
click at [405, 86] on div "00" at bounding box center [405, 86] width 17 height 10
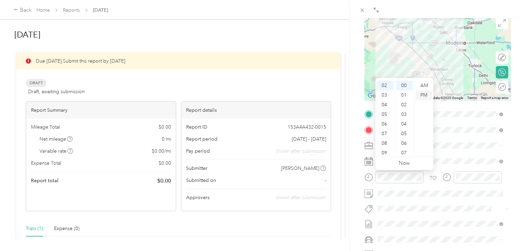
click at [427, 95] on div "PM" at bounding box center [424, 96] width 17 height 10
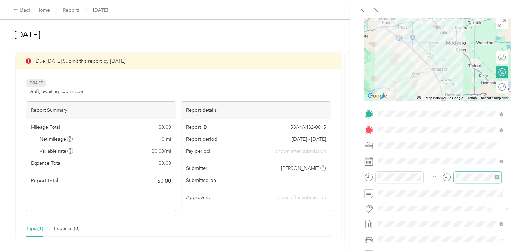
scroll to position [29, 0]
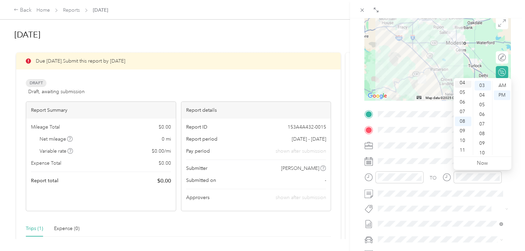
click at [465, 82] on div "04" at bounding box center [463, 83] width 17 height 10
click at [479, 86] on div "00" at bounding box center [483, 86] width 17 height 10
click at [501, 95] on div "PM" at bounding box center [502, 96] width 17 height 10
click at [408, 236] on span at bounding box center [443, 239] width 135 height 11
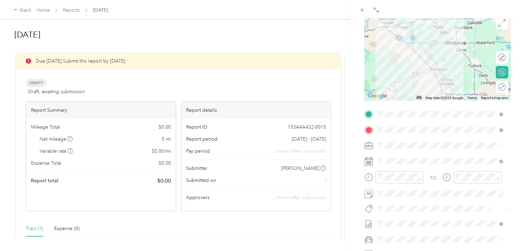
click at [407, 228] on div "Jeep" at bounding box center [440, 227] width 120 height 7
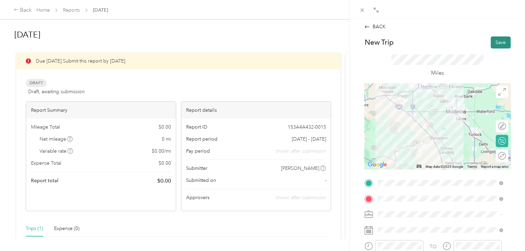
click at [491, 41] on button "Save" at bounding box center [501, 42] width 20 height 12
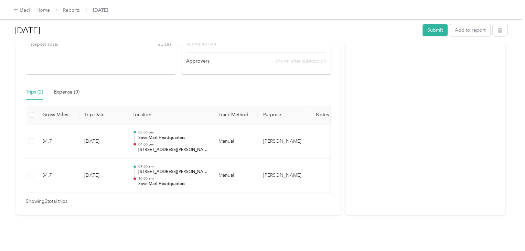
scroll to position [147, 0]
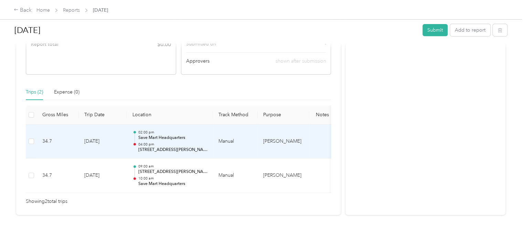
click at [98, 133] on td "[DATE]" at bounding box center [103, 142] width 48 height 34
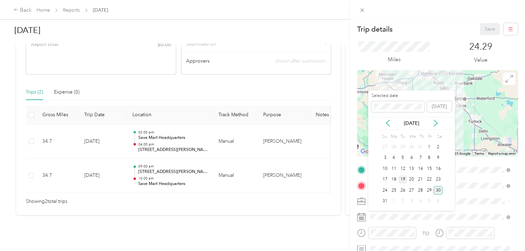
click at [404, 177] on div "19" at bounding box center [403, 180] width 9 height 9
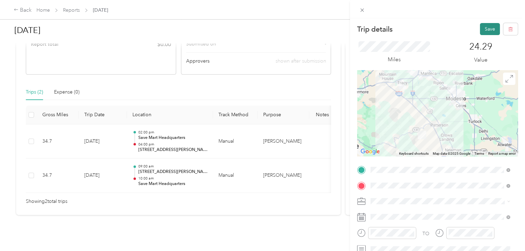
click at [487, 26] on button "Save" at bounding box center [490, 29] width 20 height 12
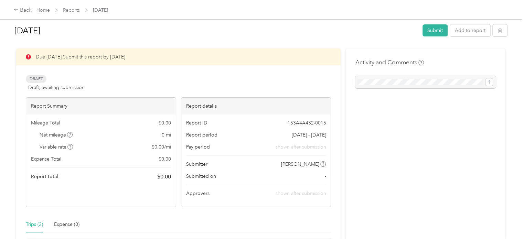
scroll to position [0, 0]
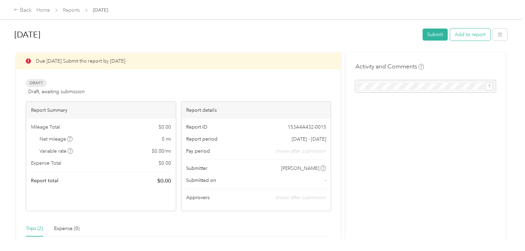
click at [466, 34] on button "Add to report" at bounding box center [470, 35] width 40 height 12
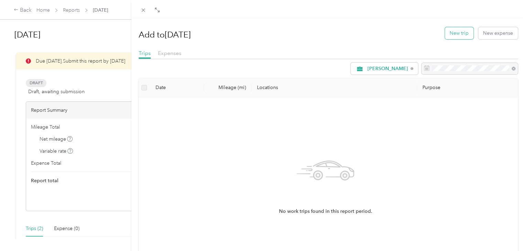
click at [456, 32] on button "New trip" at bounding box center [459, 33] width 29 height 12
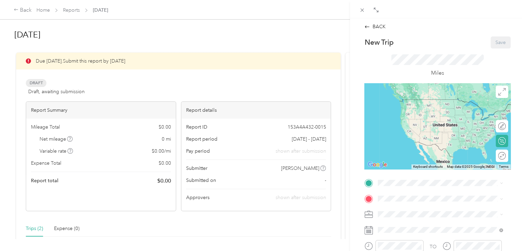
click at [36, 230] on div "BACK New Trip Save This trip cannot be edited because it is either under review…" at bounding box center [262, 125] width 525 height 251
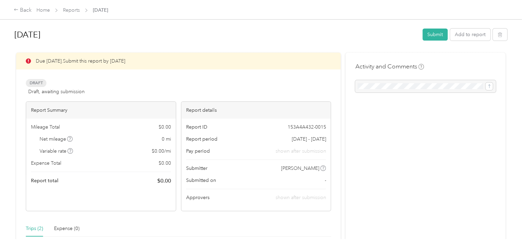
click at [35, 227] on div "Trips (2)" at bounding box center [34, 229] width 17 height 8
click at [463, 34] on button "Add to report" at bounding box center [470, 35] width 40 height 12
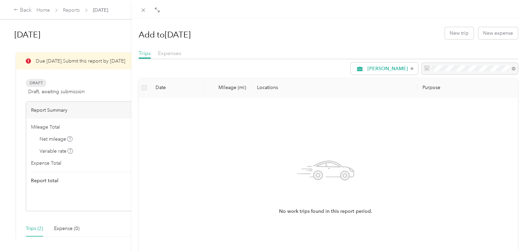
click at [31, 228] on div "Add to [DATE] New trip New expense Trips Expenses [PERSON_NAME] Date Mileage (m…" at bounding box center [262, 125] width 525 height 251
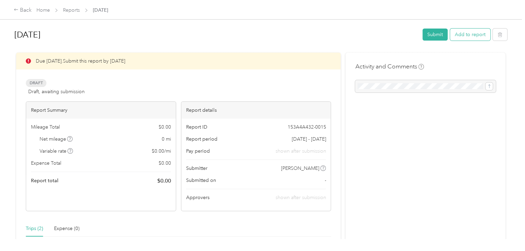
click at [470, 33] on button "Add to report" at bounding box center [470, 35] width 40 height 12
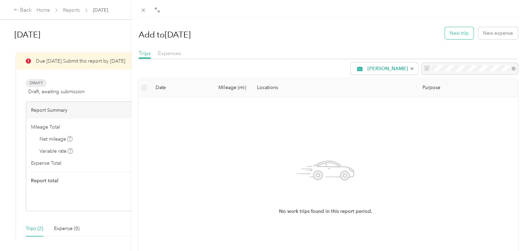
click at [460, 33] on button "New trip" at bounding box center [459, 33] width 29 height 12
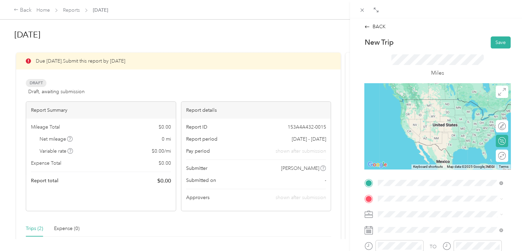
click at [409, 102] on span "[STREET_ADDRESS][US_STATE]" at bounding box center [425, 99] width 69 height 6
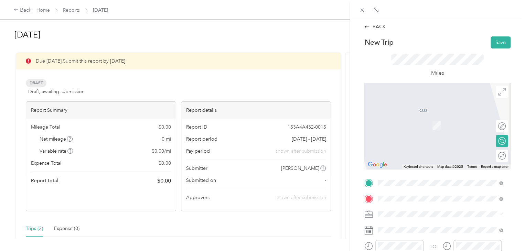
click at [448, 117] on span "[STREET_ADDRESS][US_STATE]" at bounding box center [425, 115] width 69 height 6
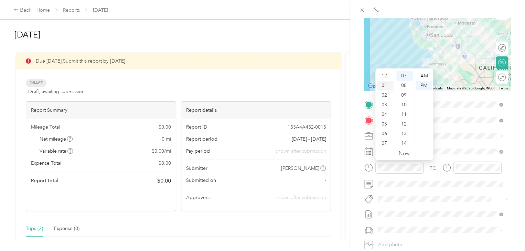
click at [381, 82] on div "01" at bounding box center [385, 86] width 17 height 10
click at [404, 76] on div "00" at bounding box center [405, 76] width 17 height 10
click at [424, 87] on div "PM" at bounding box center [424, 86] width 17 height 10
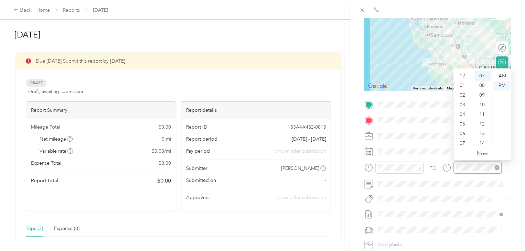
scroll to position [41, 0]
click at [466, 72] on div "04" at bounding box center [463, 74] width 17 height 10
click at [483, 76] on div "00" at bounding box center [483, 76] width 17 height 10
click at [504, 83] on div "PM" at bounding box center [502, 86] width 17 height 10
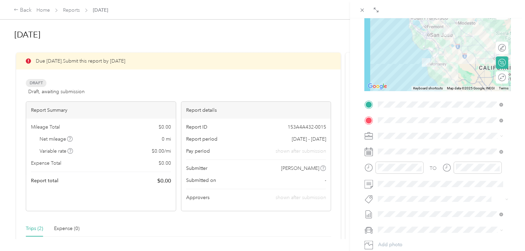
click at [409, 243] on li "Jeep" at bounding box center [441, 239] width 130 height 12
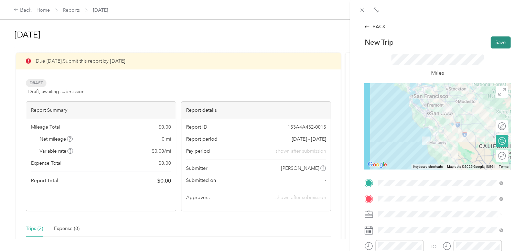
click at [493, 43] on button "Save" at bounding box center [501, 42] width 20 height 12
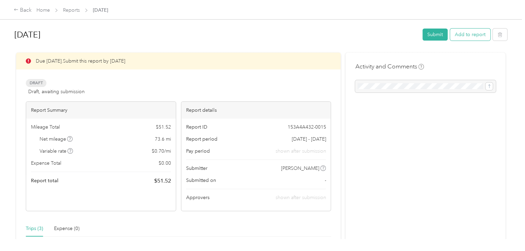
click at [469, 33] on button "Add to report" at bounding box center [470, 35] width 40 height 12
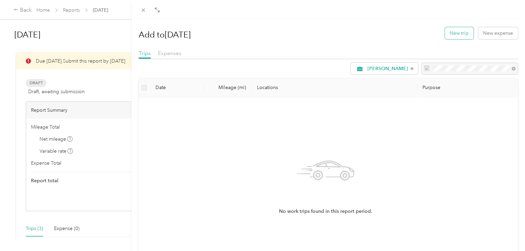
click at [450, 34] on button "New trip" at bounding box center [459, 33] width 29 height 12
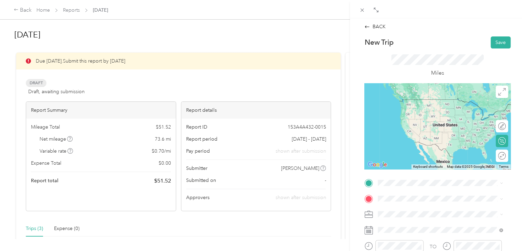
click at [432, 104] on div "[STREET_ADDRESS][US_STATE]" at bounding box center [440, 98] width 120 height 9
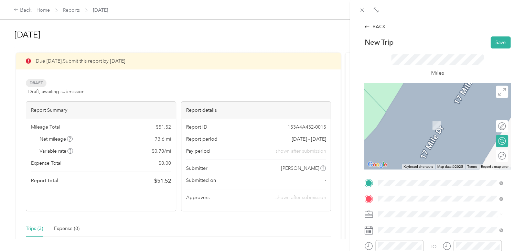
click at [434, 111] on div "[STREET_ADDRESS][US_STATE]" at bounding box center [440, 115] width 120 height 9
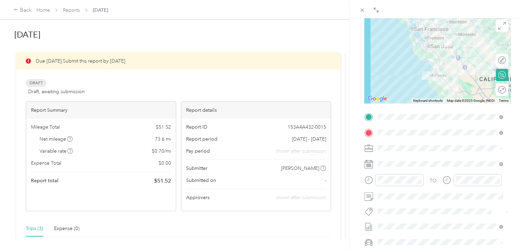
scroll to position [69, 0]
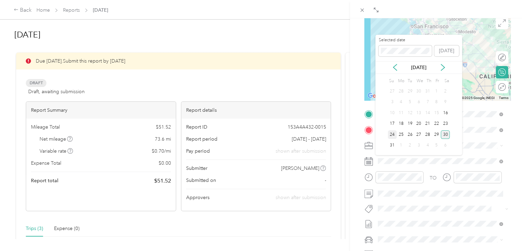
click at [394, 134] on div "24" at bounding box center [392, 135] width 9 height 9
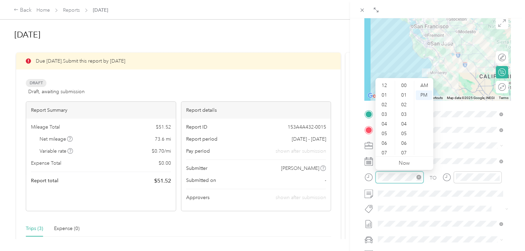
scroll to position [41, 0]
click at [387, 93] on div "05" at bounding box center [385, 93] width 17 height 10
click at [404, 86] on div "00" at bounding box center [405, 86] width 17 height 10
click at [428, 86] on div "AM" at bounding box center [424, 86] width 17 height 10
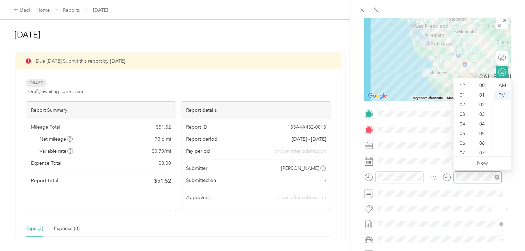
scroll to position [41, 0]
click at [466, 111] on div "07" at bounding box center [463, 112] width 17 height 10
click at [483, 112] on div "30" at bounding box center [483, 112] width 17 height 10
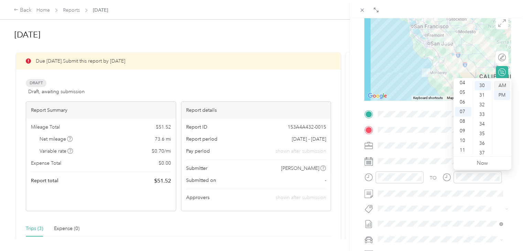
click at [502, 84] on div "AM" at bounding box center [502, 86] width 17 height 10
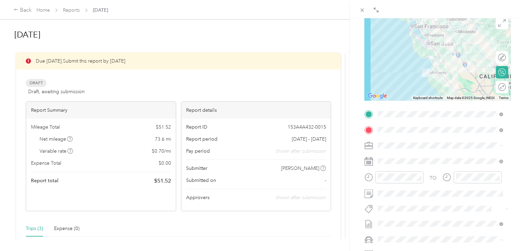
click at [413, 228] on li "Jeep" at bounding box center [441, 227] width 130 height 12
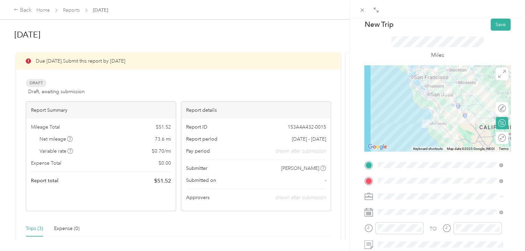
scroll to position [0, 0]
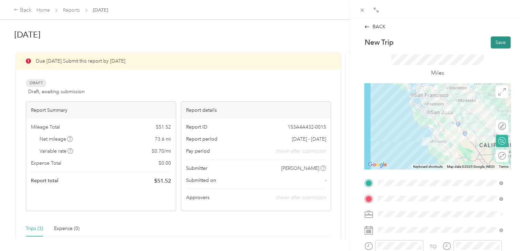
click at [492, 40] on button "Save" at bounding box center [501, 42] width 20 height 12
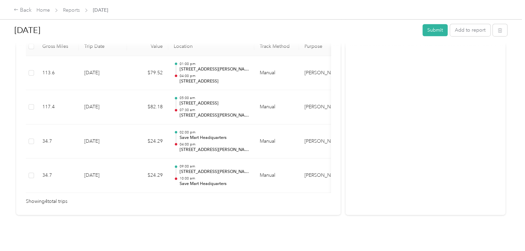
scroll to position [215, 0]
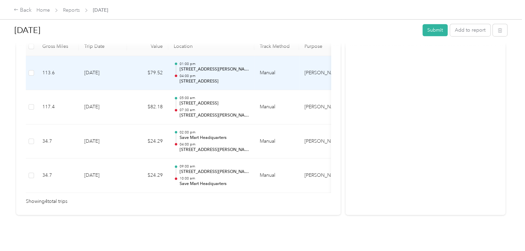
click at [101, 62] on td "[DATE]" at bounding box center [103, 73] width 48 height 34
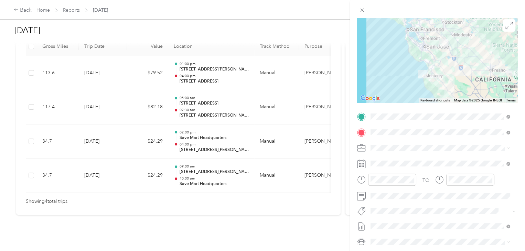
scroll to position [103, 0]
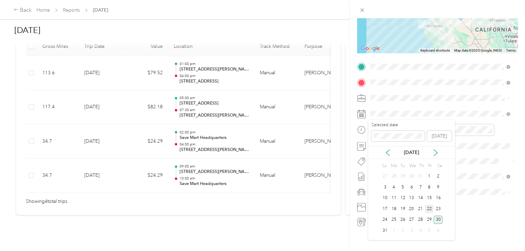
click at [431, 210] on div "22" at bounding box center [429, 209] width 9 height 9
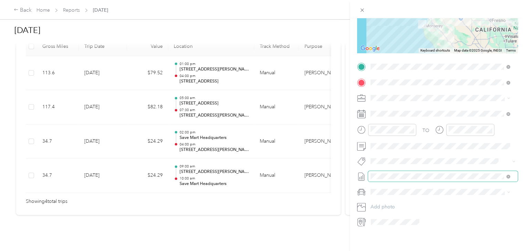
scroll to position [0, 0]
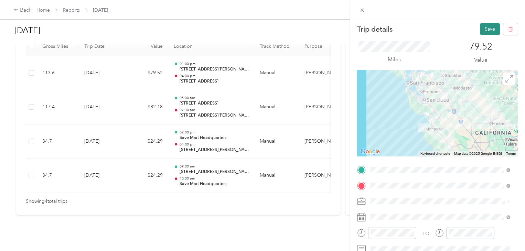
click at [487, 28] on button "Save" at bounding box center [490, 29] width 20 height 12
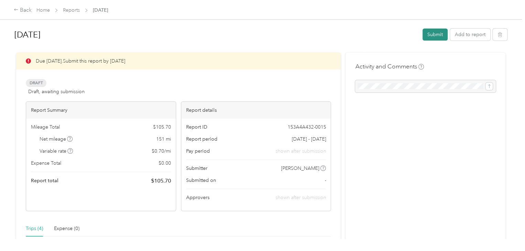
click at [434, 34] on button "Submit" at bounding box center [435, 35] width 25 height 12
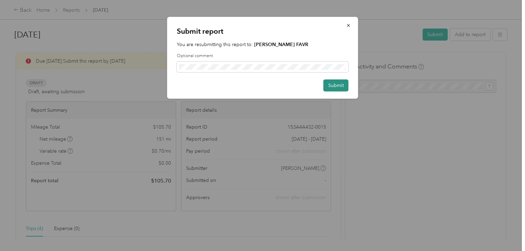
click at [338, 85] on button "Submit" at bounding box center [336, 86] width 25 height 12
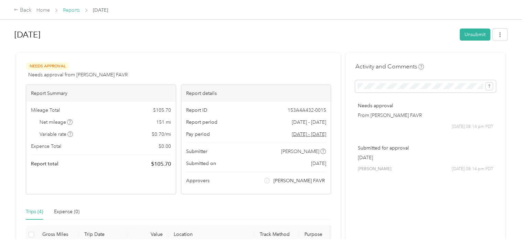
click at [71, 11] on link "Reports" at bounding box center [71, 10] width 17 height 6
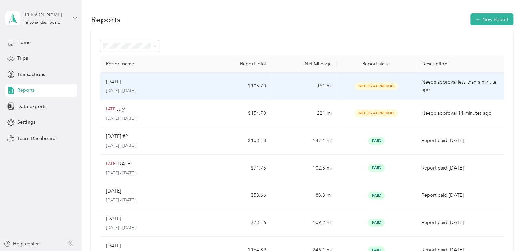
click at [195, 84] on div "[DATE]" at bounding box center [153, 82] width 94 height 8
